Goal: Task Accomplishment & Management: Manage account settings

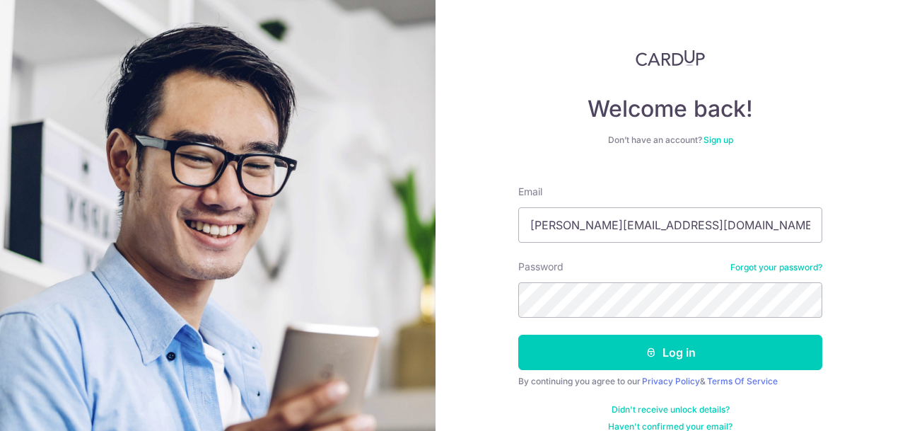
click at [518, 335] on button "Log in" at bounding box center [670, 352] width 304 height 35
